Goal: Find specific fact: Find specific fact

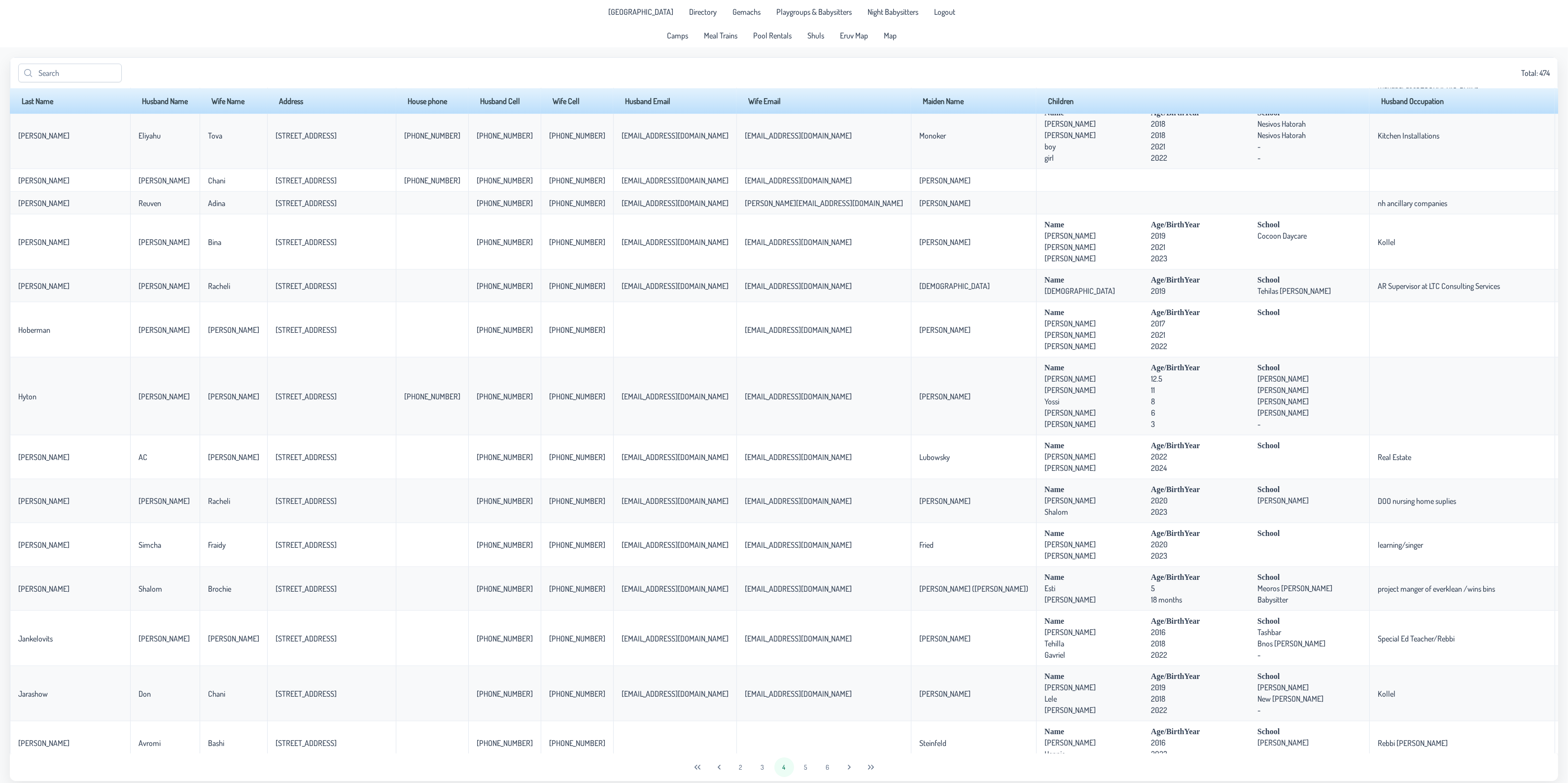
scroll to position [1736, 0]
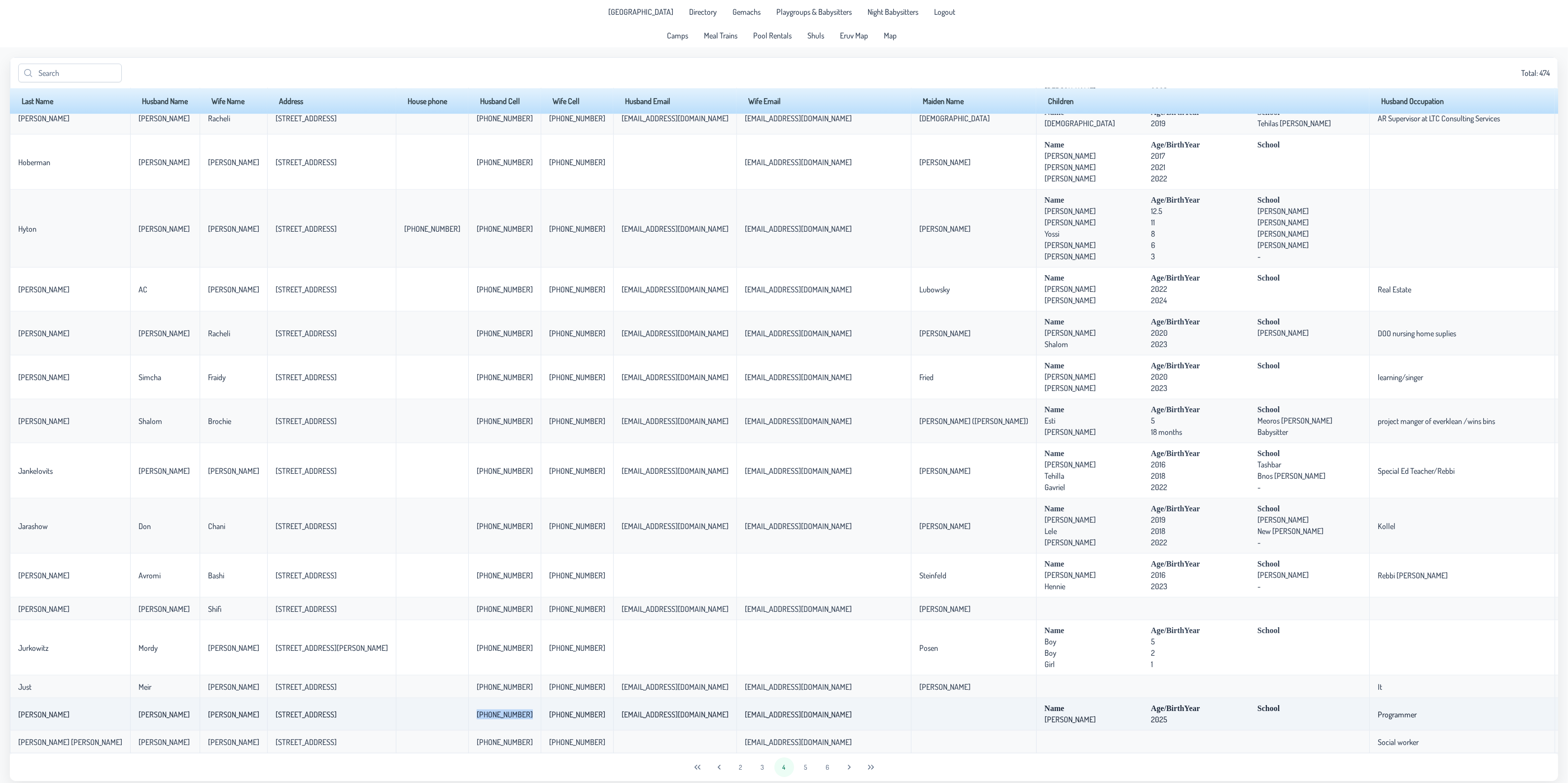
drag, startPoint x: 429, startPoint y: 715, endPoint x: 492, endPoint y: 714, distance: 63.0
click at [492, 714] on tr "[PERSON_NAME] [PERSON_NAME] [PERSON_NAME] 3 Overlook Court [PHONE_NUMBER] [PHON…" at bounding box center [908, 714] width 1797 height 32
copy p-celleditor "[PHONE_NUMBER]"
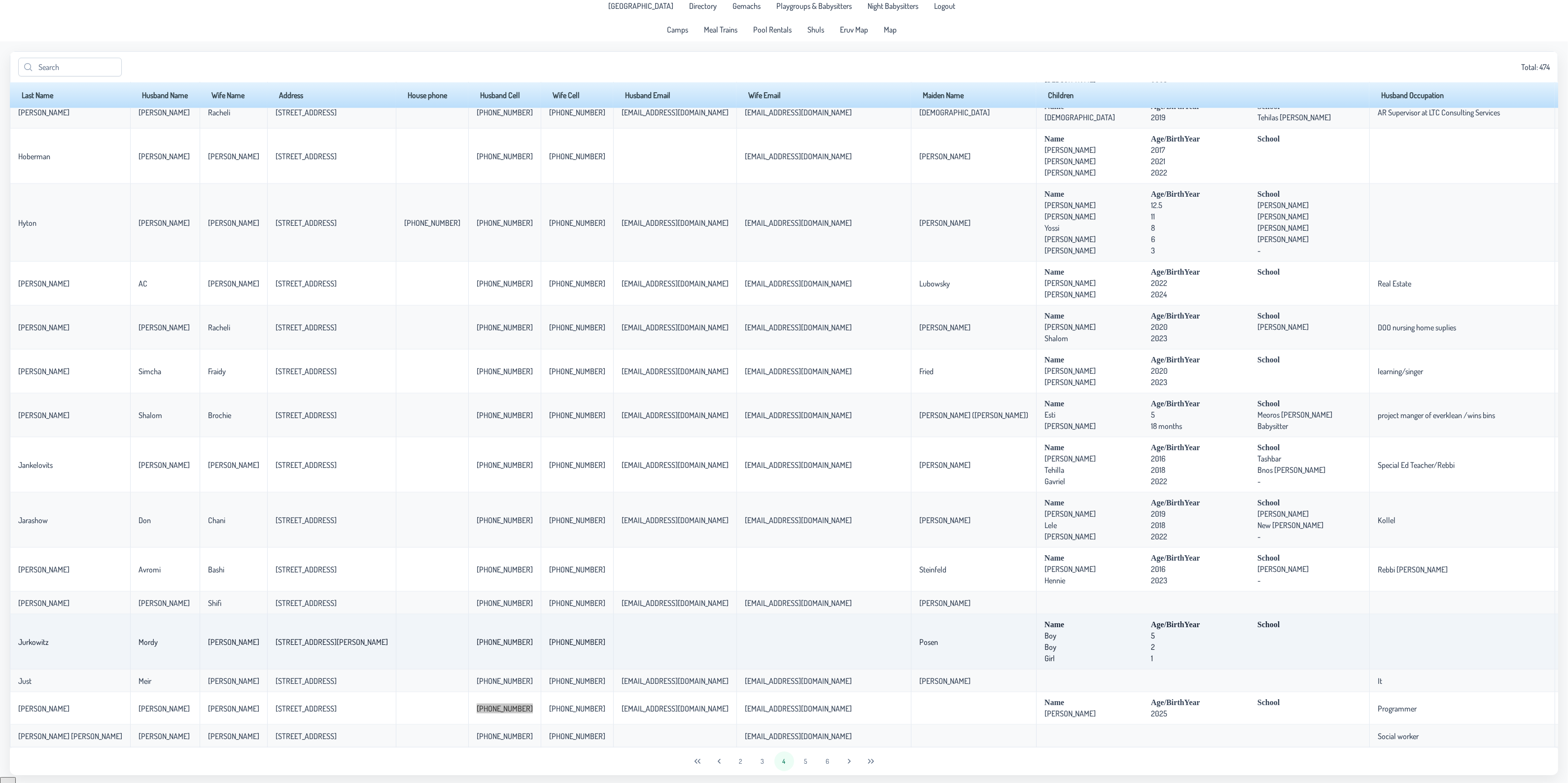
scroll to position [8, 0]
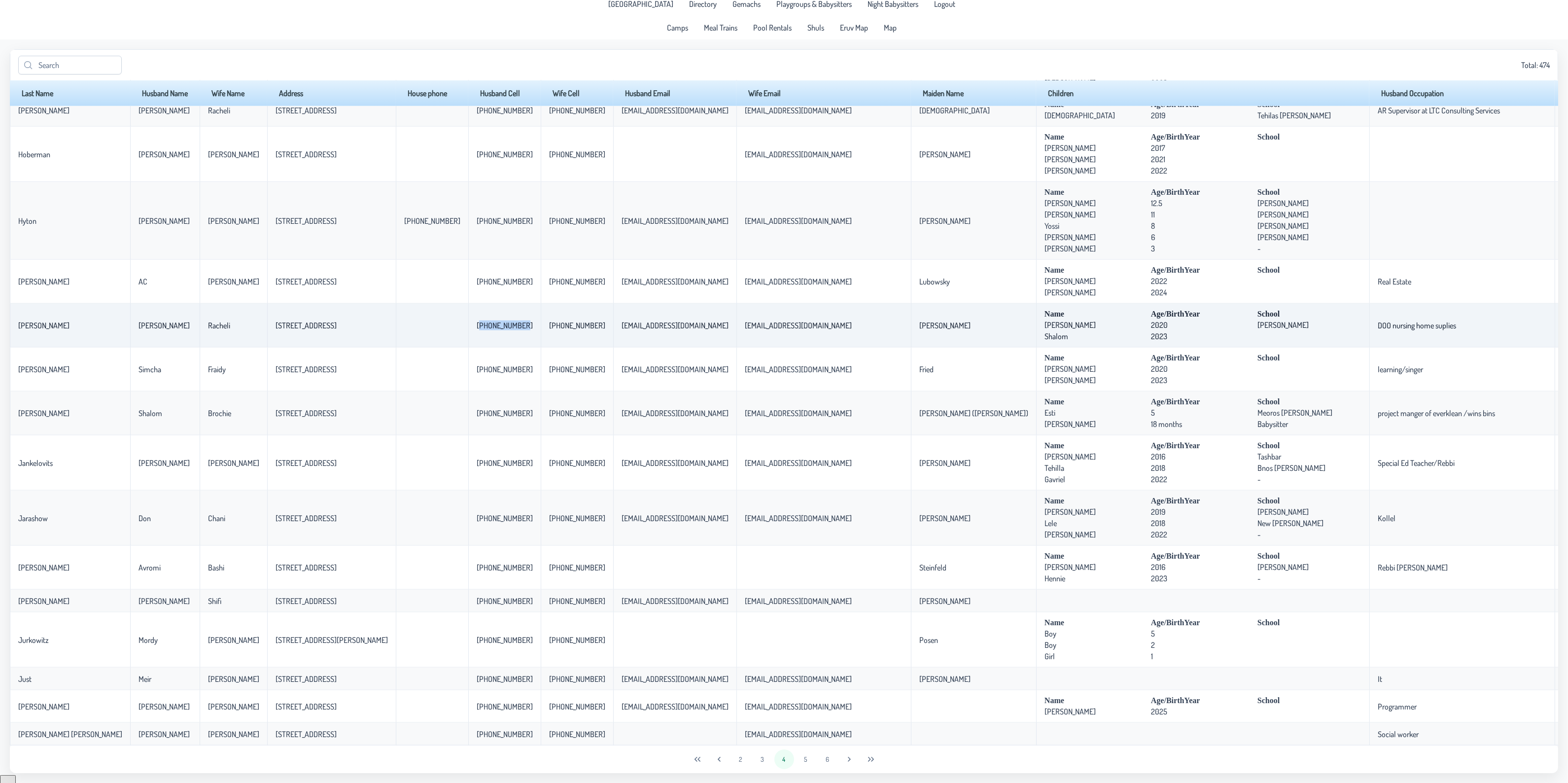
drag, startPoint x: 430, startPoint y: 321, endPoint x: 474, endPoint y: 328, distance: 44.6
click at [474, 328] on td "[PHONE_NUMBER]" at bounding box center [504, 326] width 72 height 44
copy p-celleditor "[PHONE_NUMBER]"
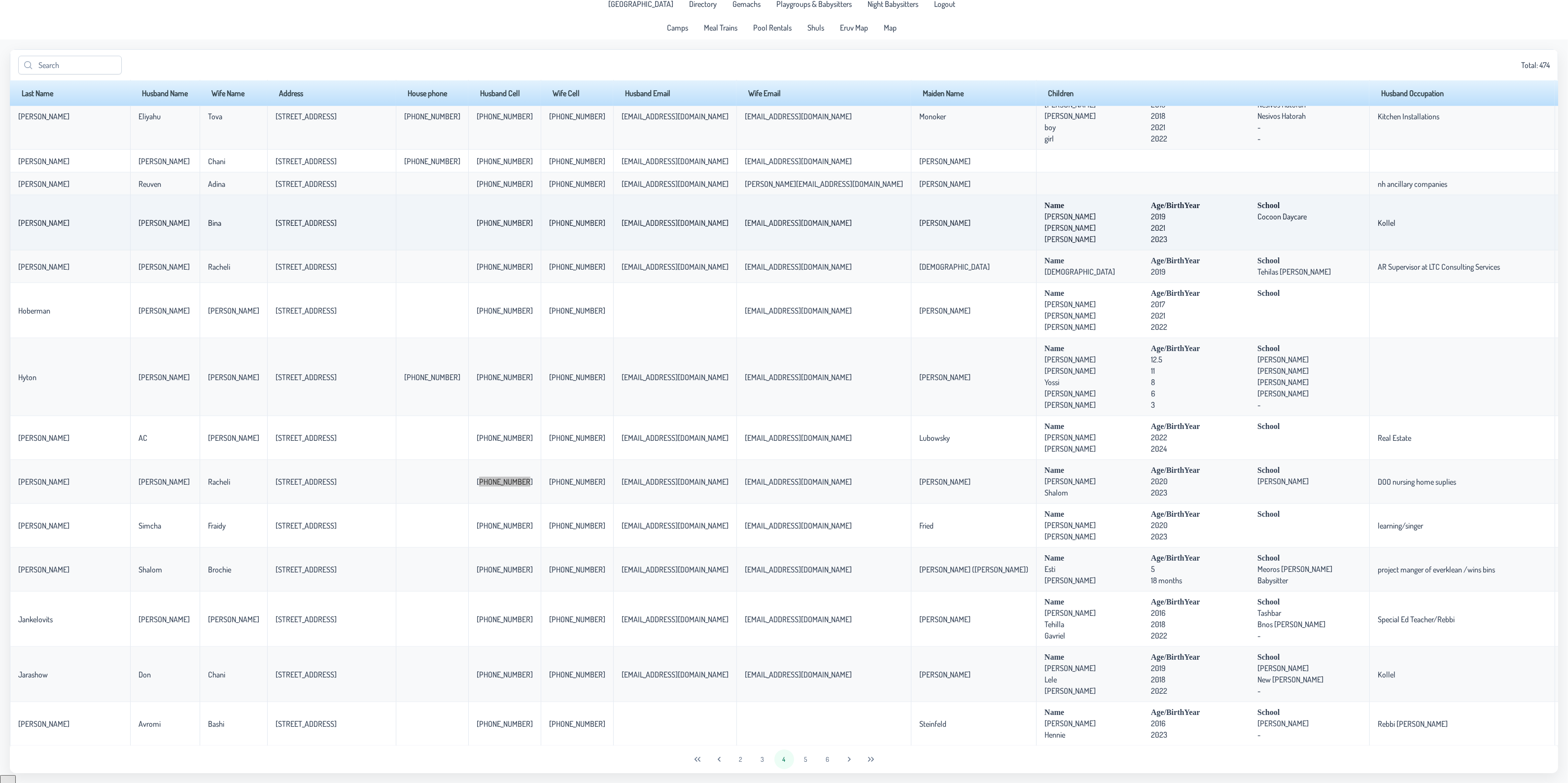
scroll to position [1551, 0]
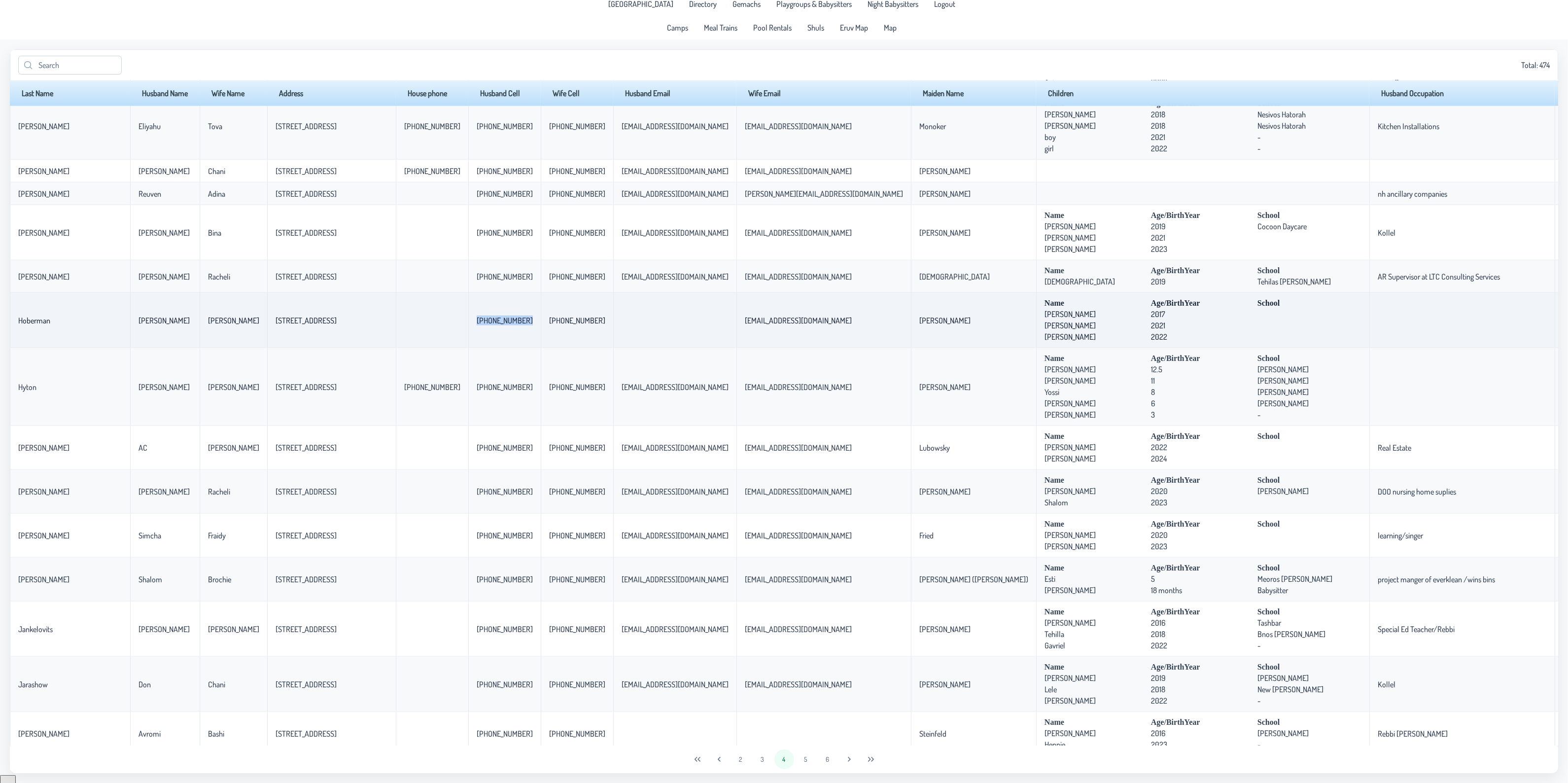
drag, startPoint x: 425, startPoint y: 334, endPoint x: 482, endPoint y: 333, distance: 57.0
click at [482, 333] on td "[PHONE_NUMBER]" at bounding box center [504, 320] width 72 height 55
click at [477, 325] on p-celleditor "[PHONE_NUMBER]" at bounding box center [505, 320] width 56 height 10
drag, startPoint x: 428, startPoint y: 334, endPoint x: 475, endPoint y: 329, distance: 47.3
click at [475, 329] on td "[PHONE_NUMBER]" at bounding box center [504, 320] width 72 height 55
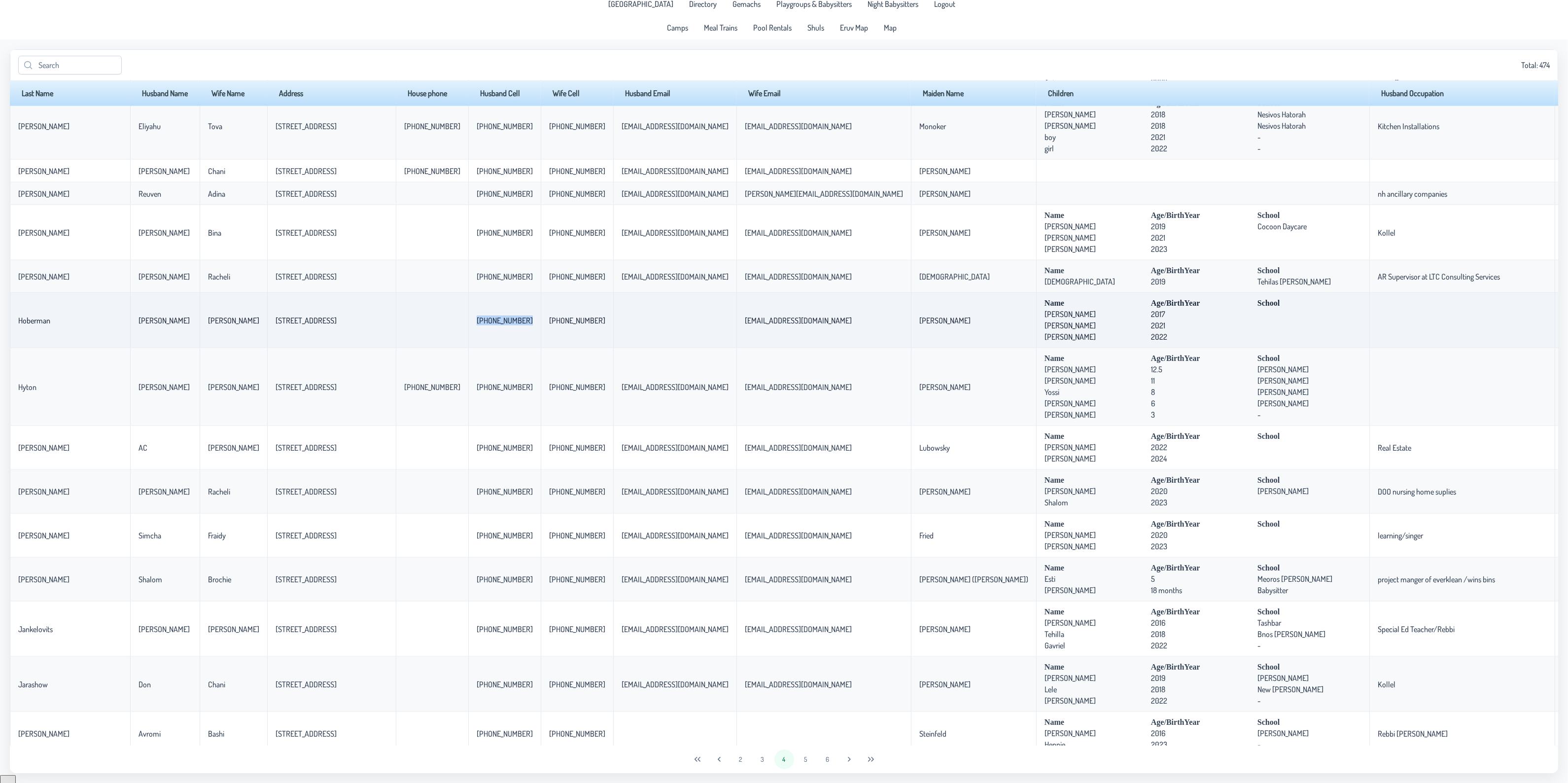
copy p-celleditor "[PHONE_NUMBER]"
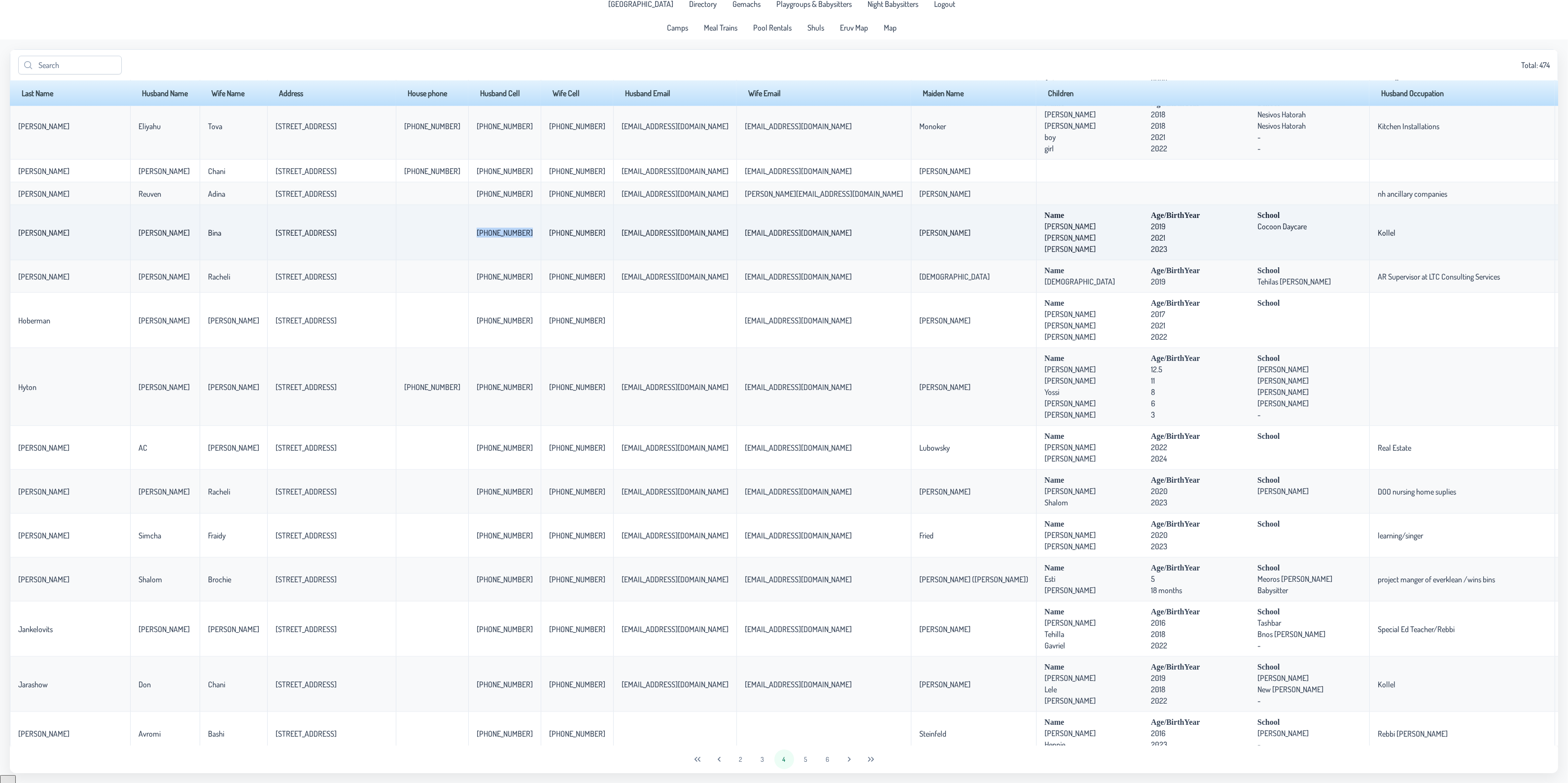
drag, startPoint x: 430, startPoint y: 248, endPoint x: 477, endPoint y: 245, distance: 47.1
click at [477, 245] on td "[PHONE_NUMBER]" at bounding box center [504, 233] width 72 height 55
copy p-celleditor "[PHONE_NUMBER]"
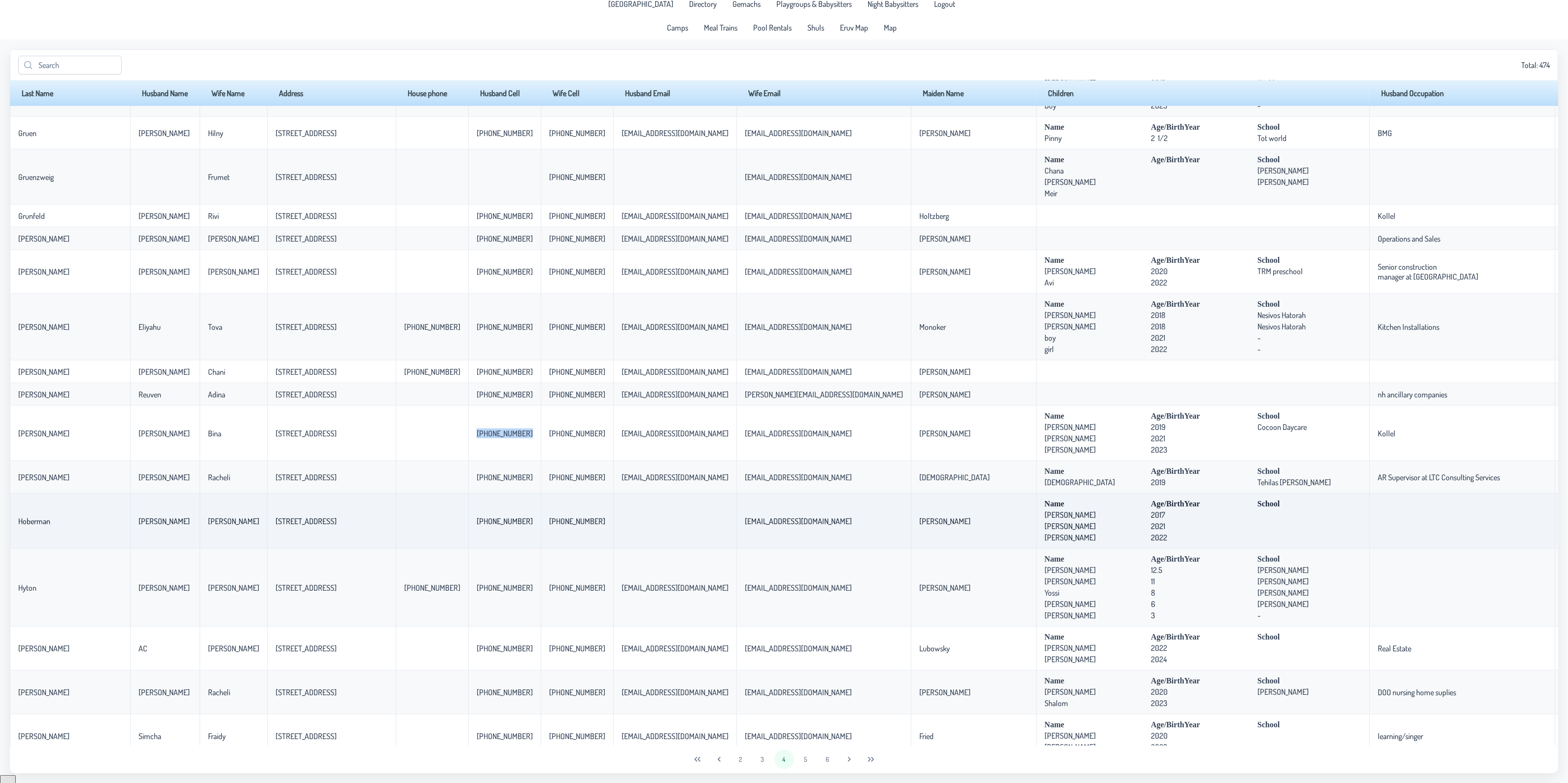
scroll to position [1304, 0]
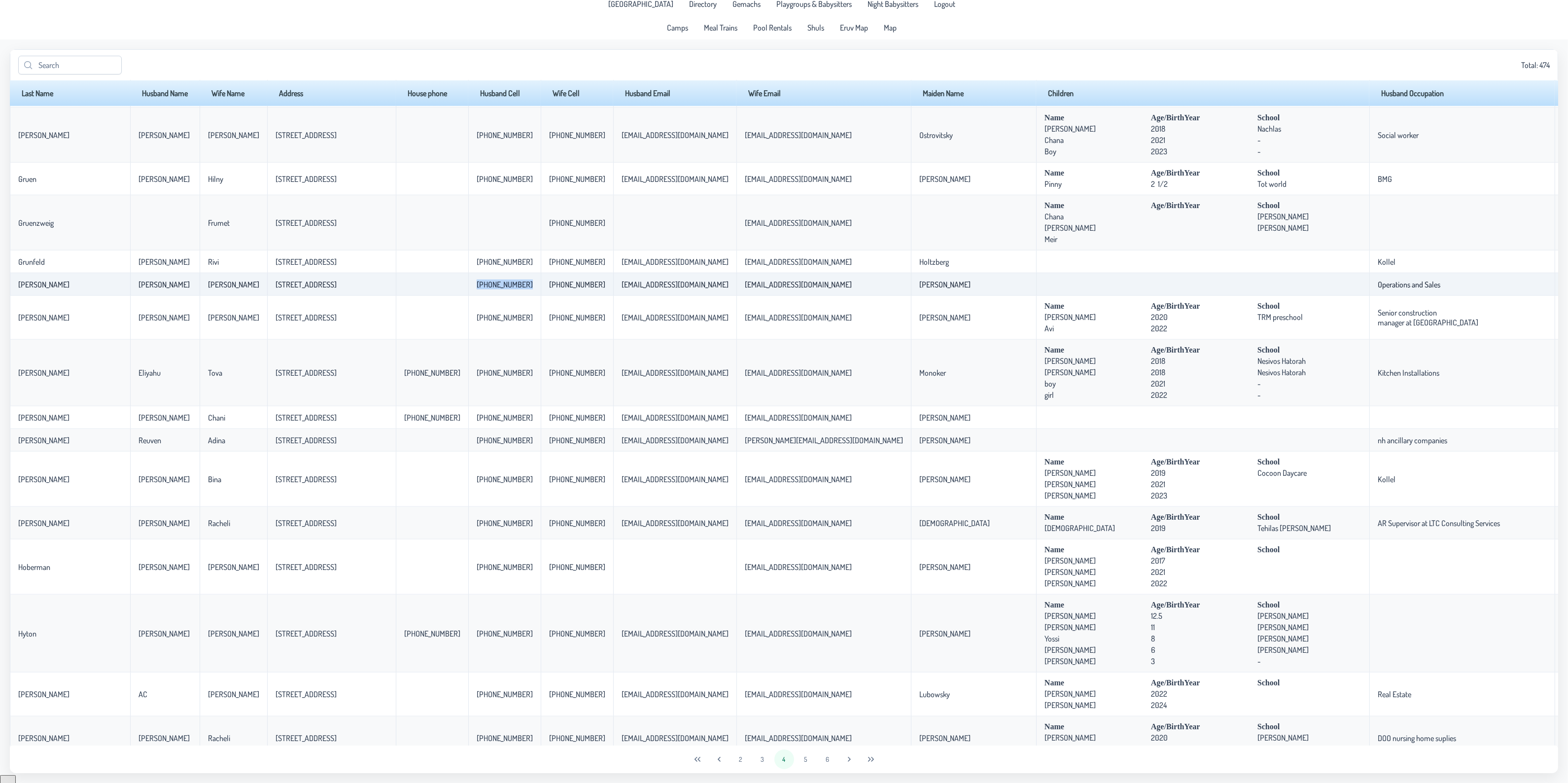
drag, startPoint x: 430, startPoint y: 294, endPoint x: 477, endPoint y: 293, distance: 47.0
click at [477, 289] on p-celleditor "[PHONE_NUMBER]" at bounding box center [505, 284] width 56 height 10
copy p-celleditor "[PHONE_NUMBER]"
